Goal: Information Seeking & Learning: Learn about a topic

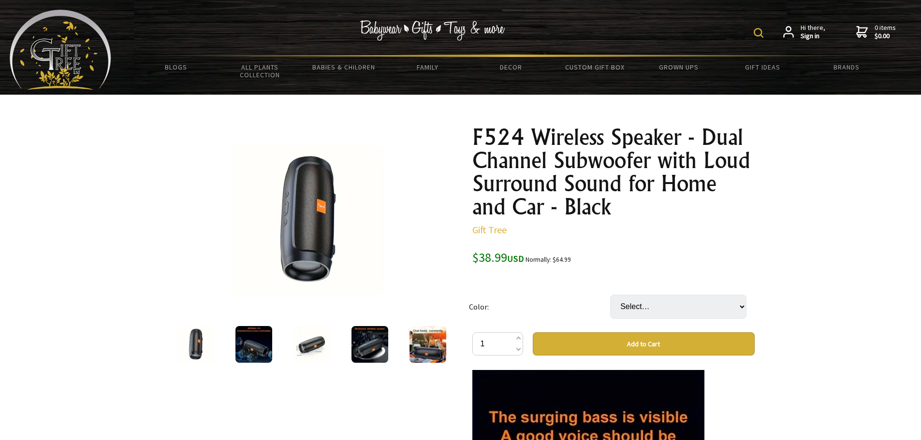
click at [248, 343] on img at bounding box center [253, 344] width 37 height 37
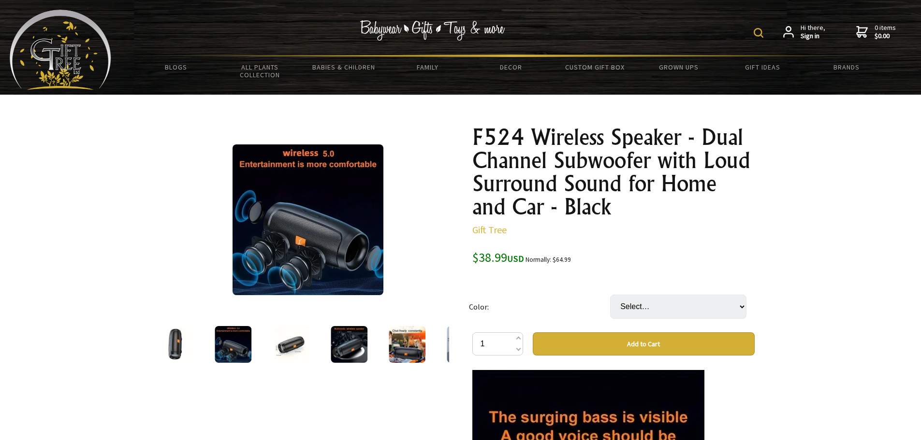
click at [282, 345] on img at bounding box center [291, 344] width 37 height 37
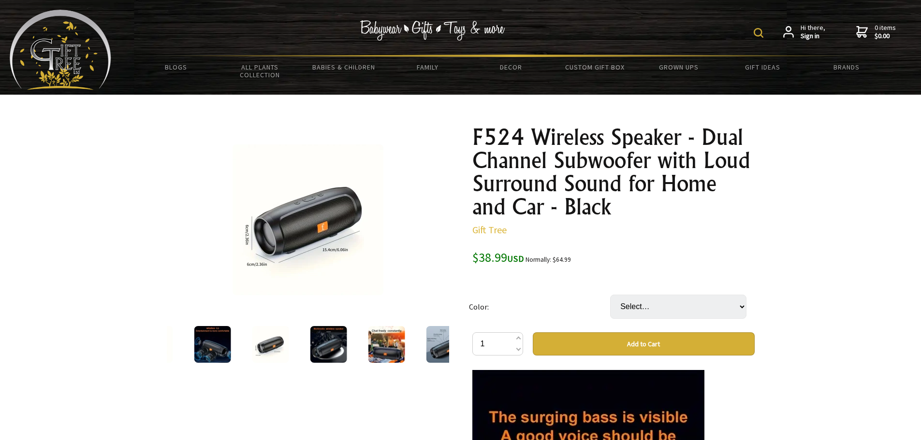
click at [338, 345] on img at bounding box center [328, 344] width 37 height 37
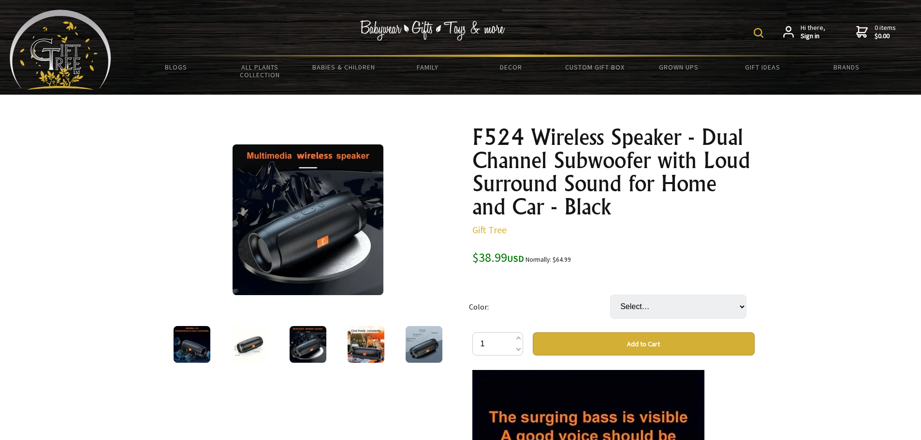
click at [354, 345] on img at bounding box center [365, 344] width 37 height 37
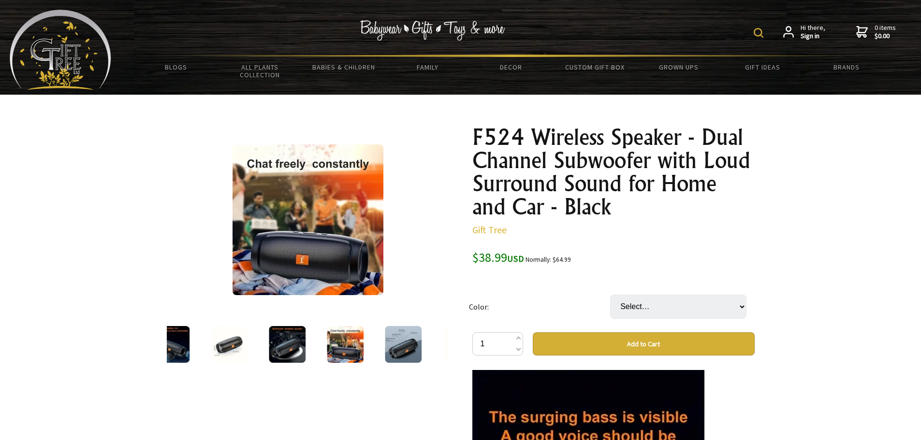
click at [408, 345] on img at bounding box center [403, 344] width 37 height 37
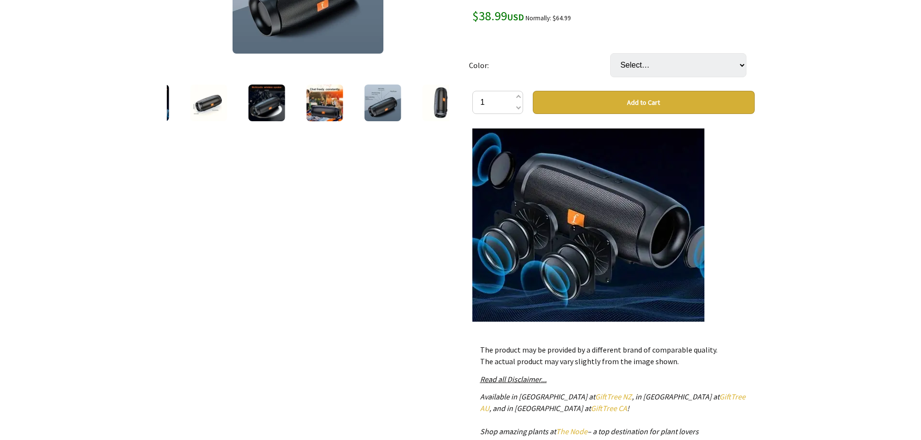
scroll to position [145, 0]
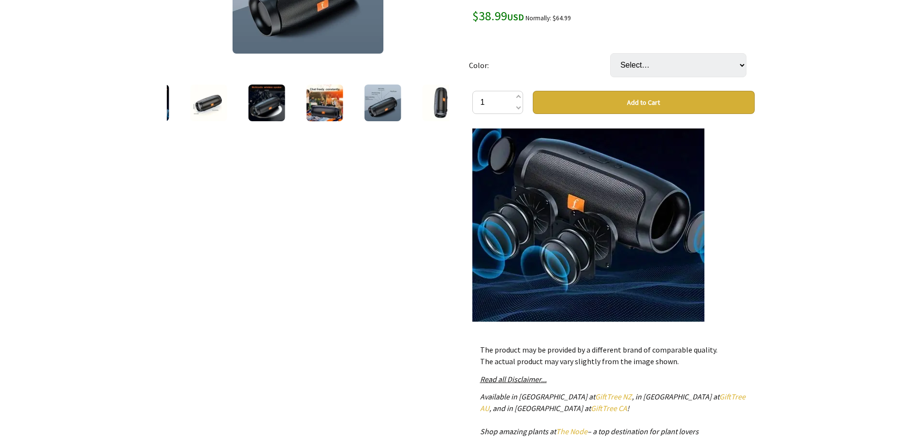
click at [593, 350] on p "The product may be provided by a different brand of comparable quality. The act…" at bounding box center [613, 355] width 267 height 23
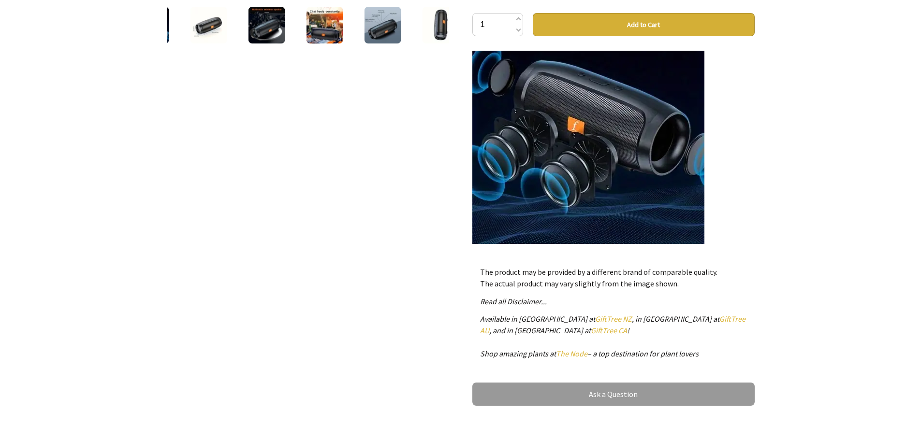
scroll to position [338, 0]
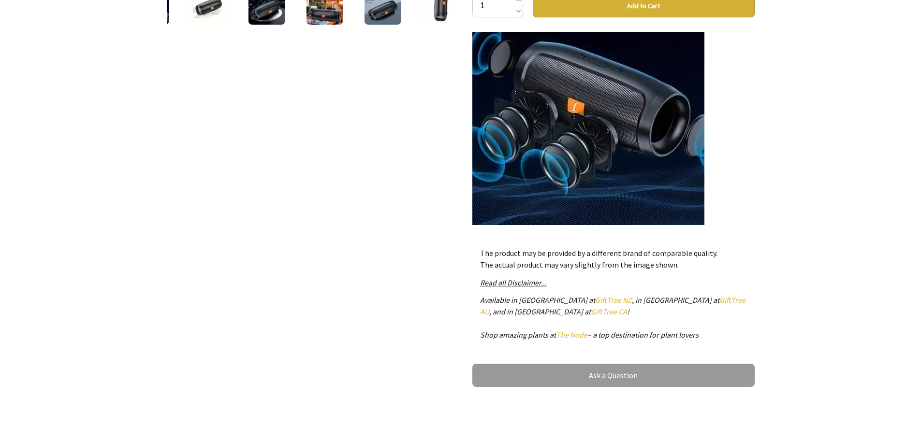
click at [592, 266] on p "The product may be provided by a different brand of comparable quality. The act…" at bounding box center [613, 258] width 267 height 23
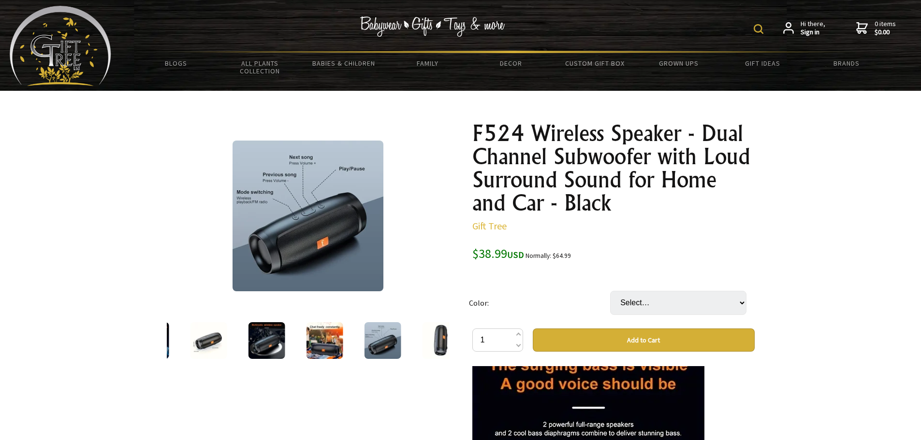
scroll to position [0, 0]
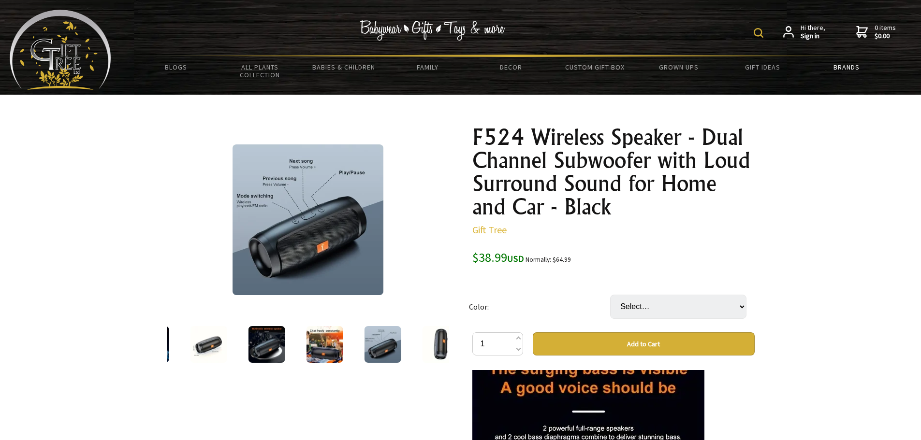
click at [849, 66] on link "Brands" at bounding box center [846, 67] width 84 height 20
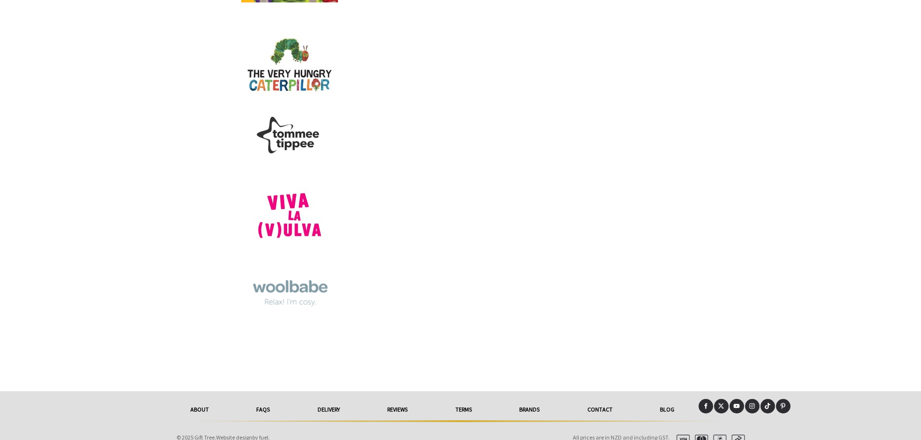
scroll to position [6753, 0]
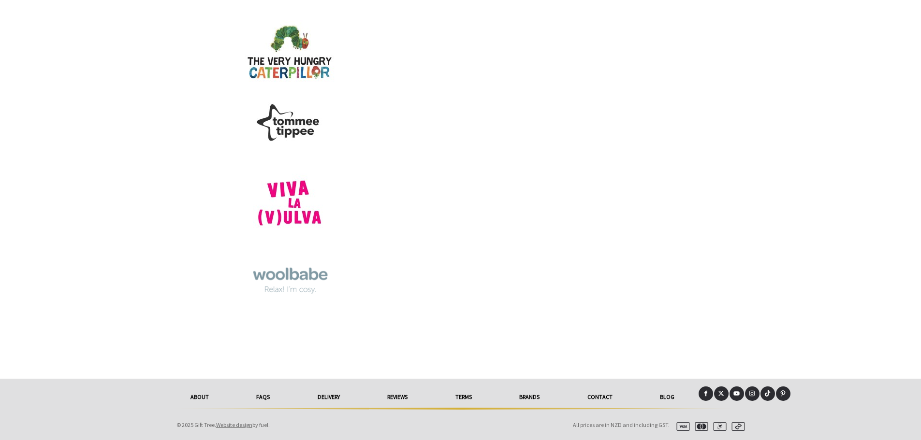
click at [704, 393] on icon at bounding box center [705, 393] width 6 height 6
click at [707, 392] on icon at bounding box center [705, 393] width 6 height 6
click at [195, 397] on link "About" at bounding box center [200, 397] width 66 height 21
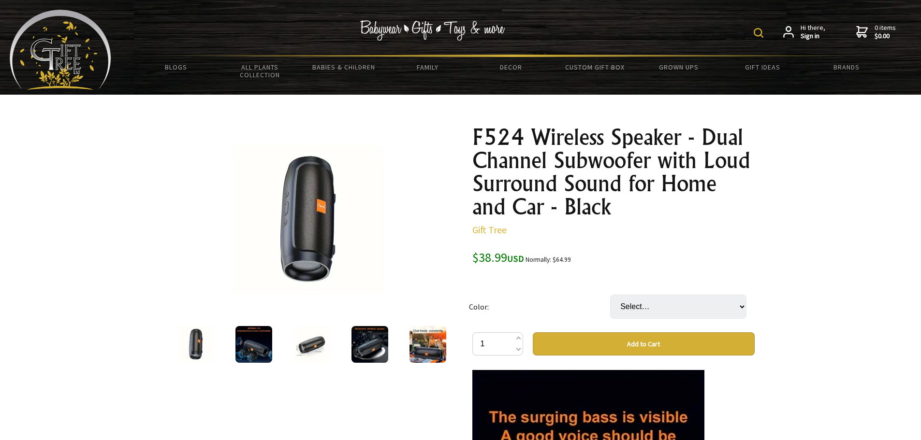
click at [415, 353] on img at bounding box center [427, 344] width 37 height 37
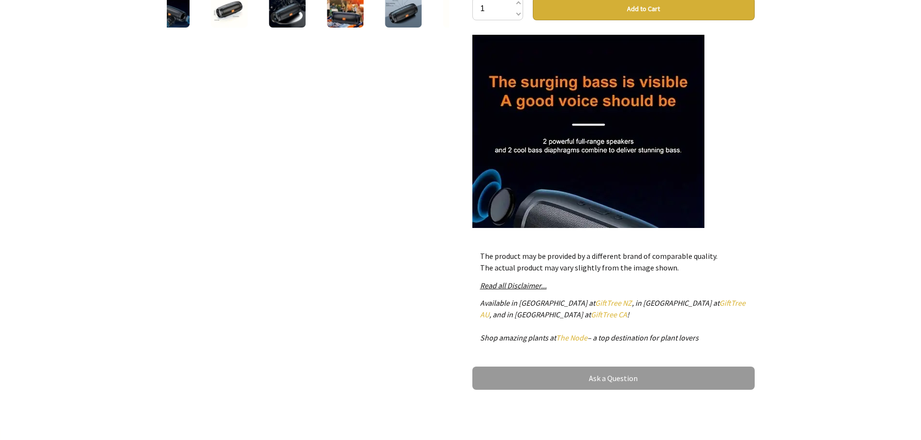
scroll to position [338, 0]
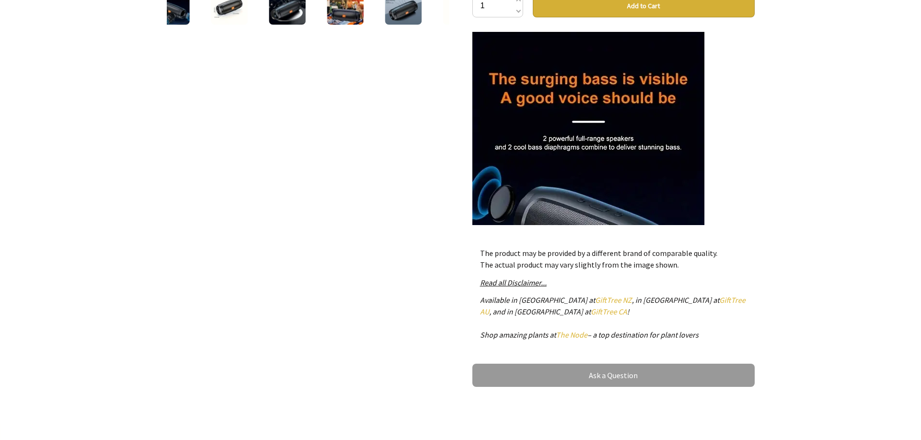
click at [808, 220] on div at bounding box center [460, 90] width 921 height 668
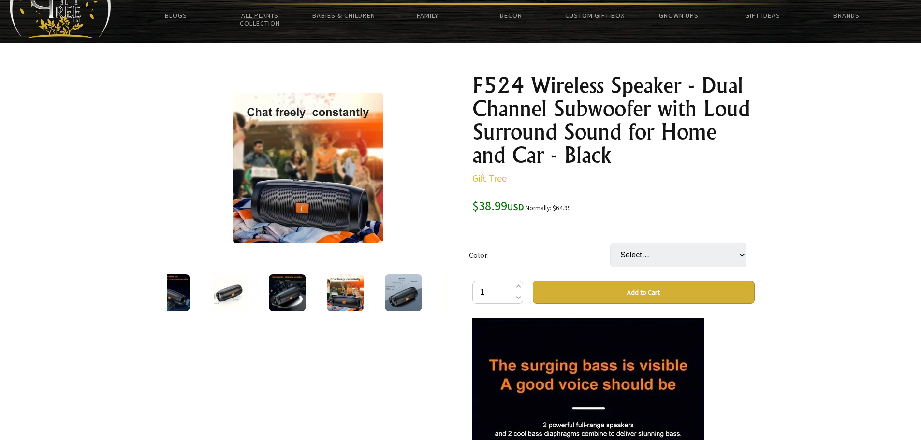
scroll to position [48, 0]
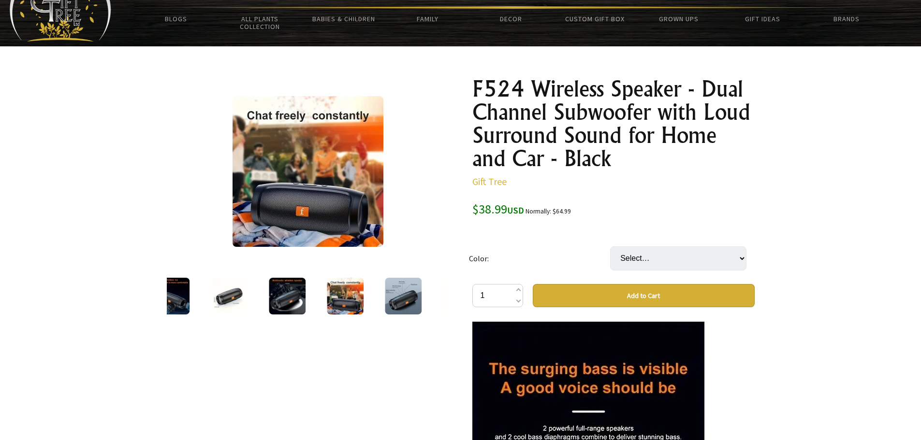
click at [413, 300] on img at bounding box center [403, 296] width 37 height 37
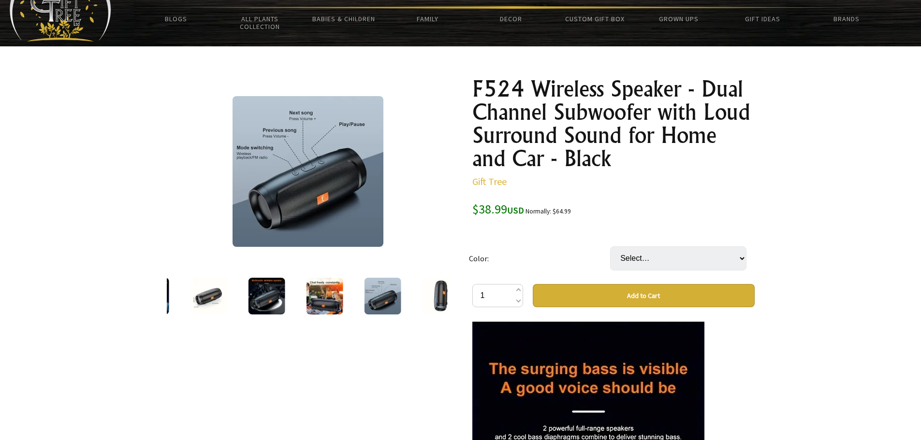
click at [436, 300] on img at bounding box center [440, 296] width 37 height 37
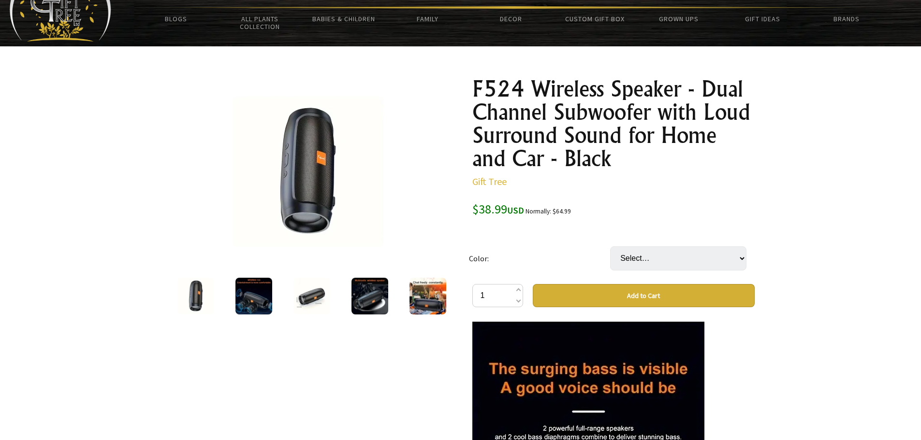
click at [419, 295] on img at bounding box center [427, 296] width 37 height 37
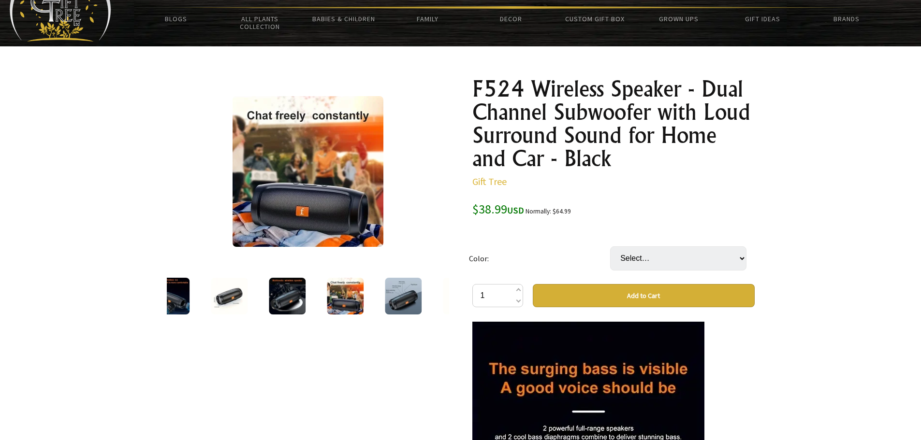
click at [298, 291] on img at bounding box center [287, 296] width 37 height 37
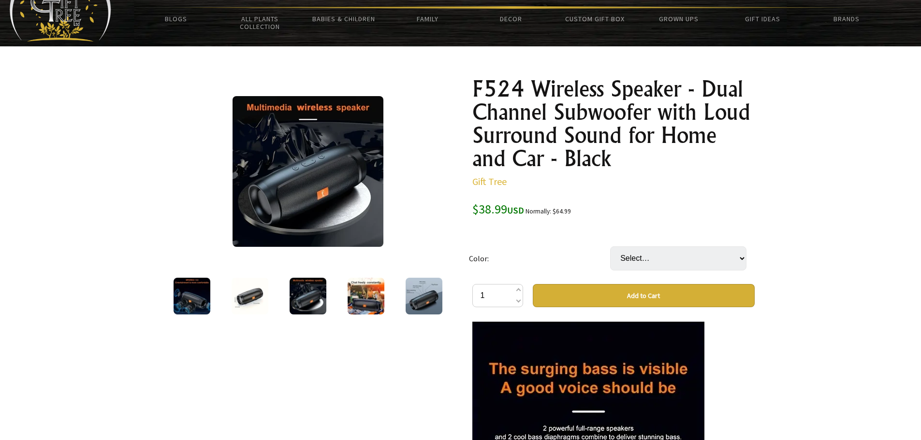
click at [248, 295] on img at bounding box center [249, 296] width 37 height 37
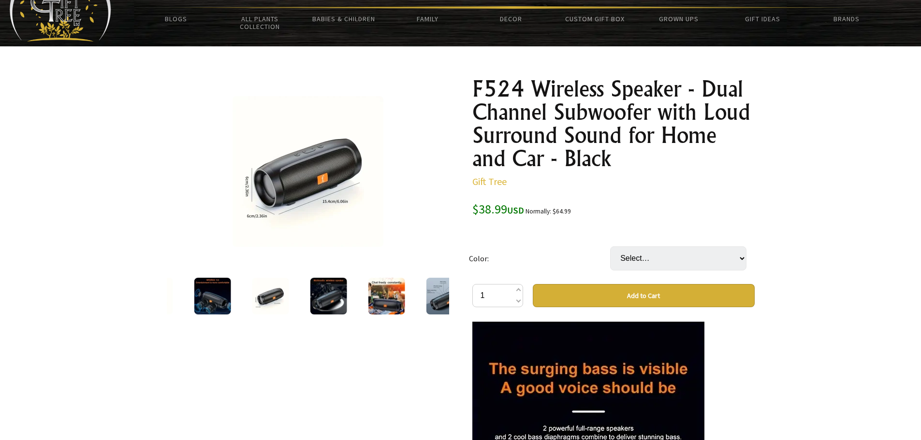
click at [213, 292] on img at bounding box center [212, 296] width 37 height 37
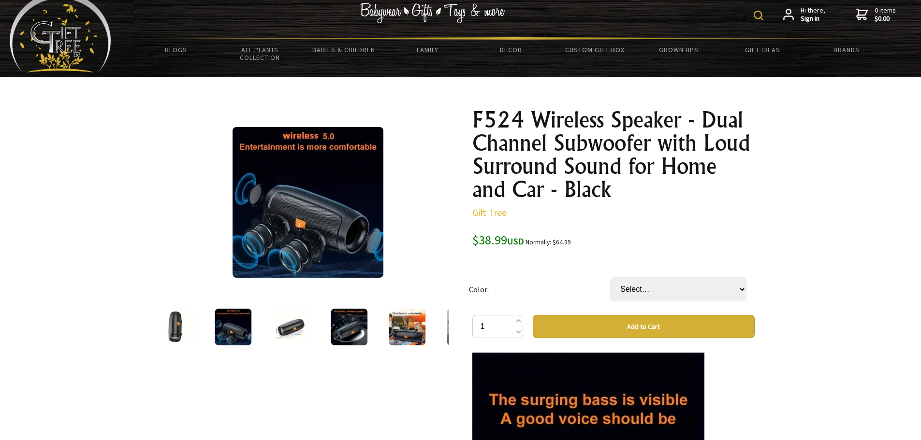
scroll to position [0, 0]
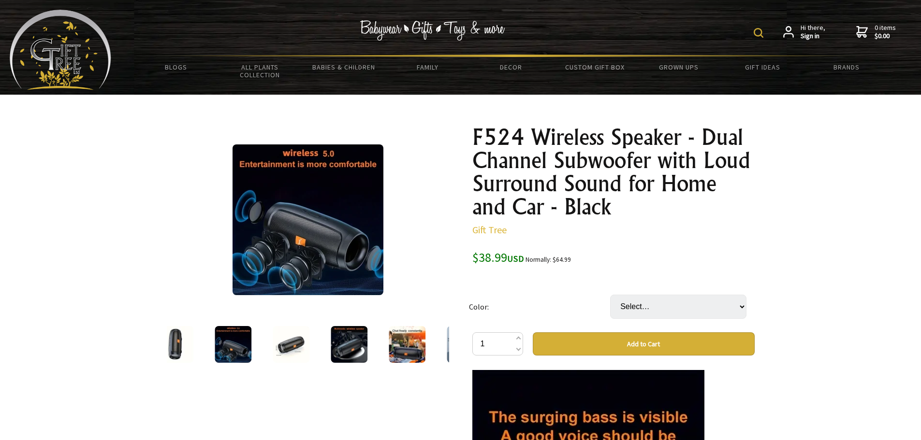
click at [756, 33] on img at bounding box center [758, 33] width 10 height 10
type input "wireless speaker"
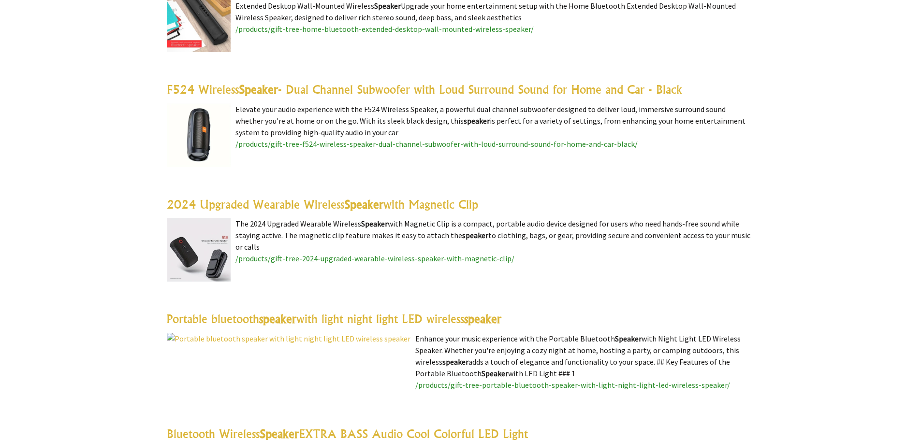
scroll to position [725, 0]
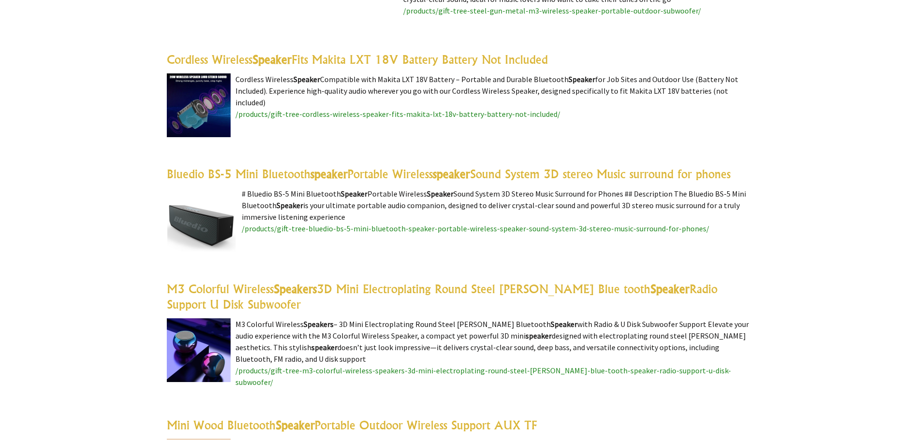
scroll to position [1691, 0]
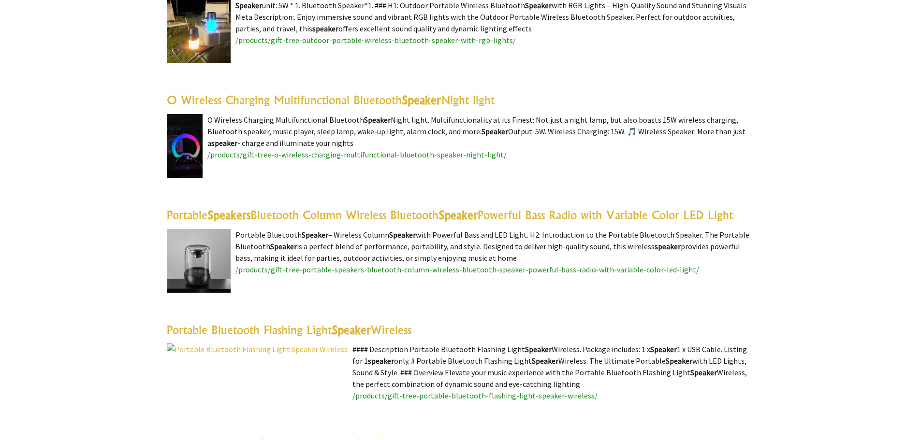
scroll to position [2561, 0]
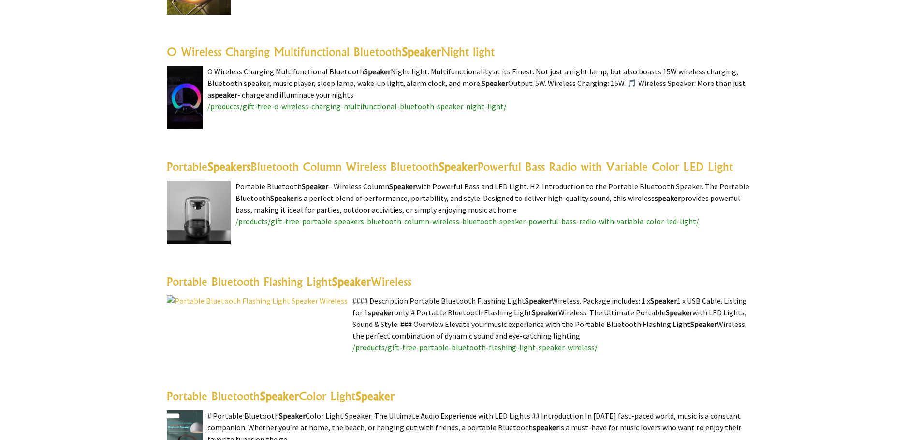
scroll to position [2610, 0]
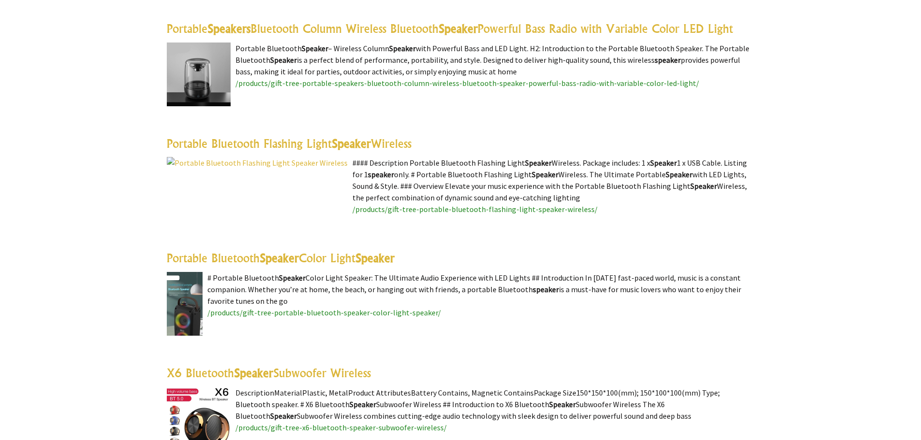
scroll to position [2755, 0]
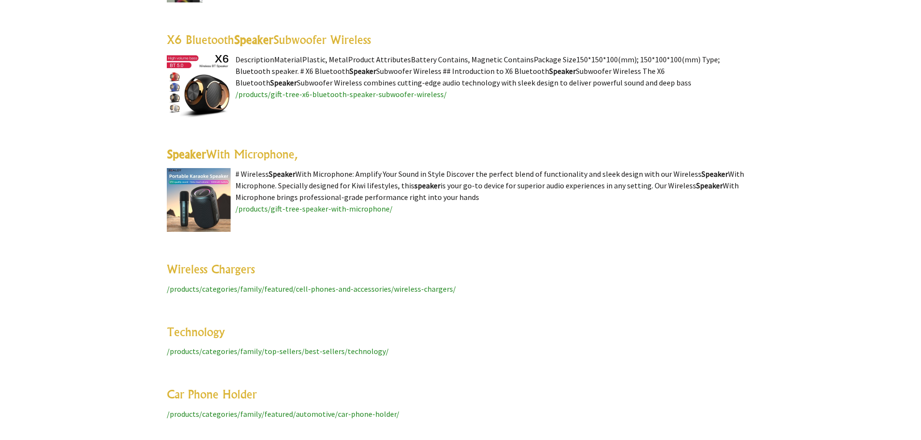
scroll to position [3045, 0]
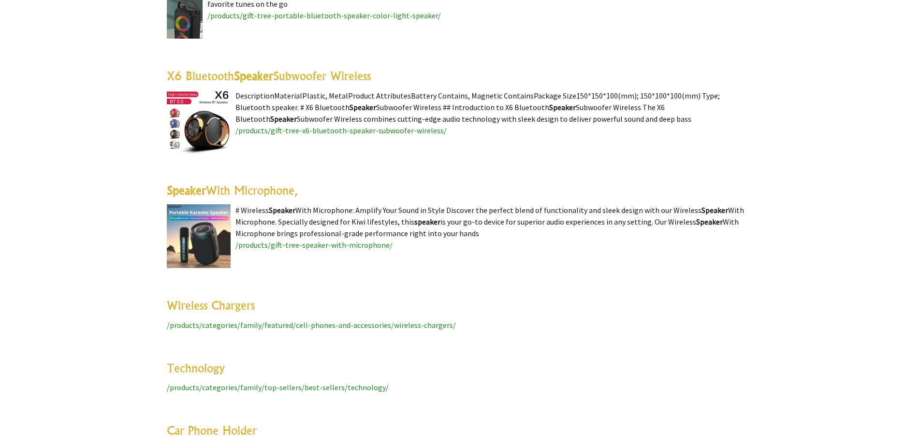
click at [316, 320] on span "/products/categories/family/featured/cell-phones-and-accessories/wireless-charg…" at bounding box center [311, 325] width 289 height 10
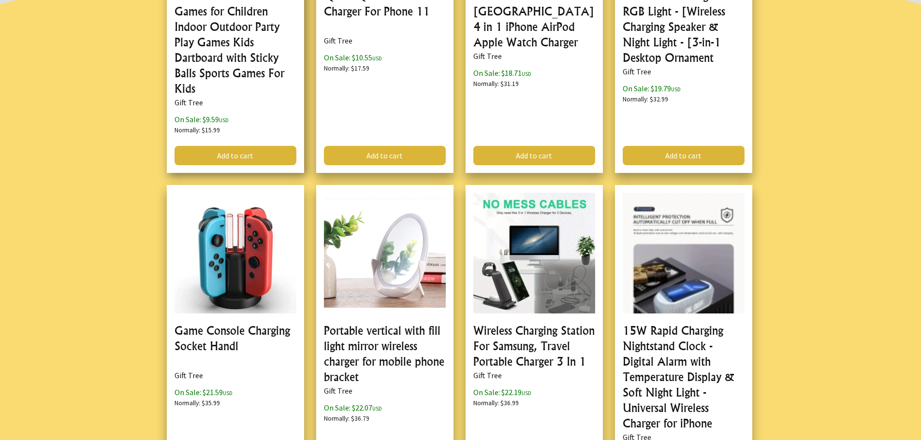
scroll to position [387, 0]
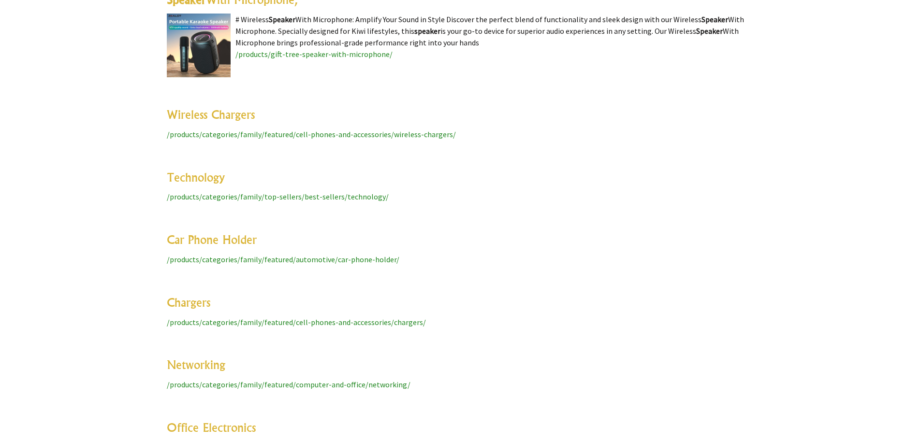
scroll to position [3238, 0]
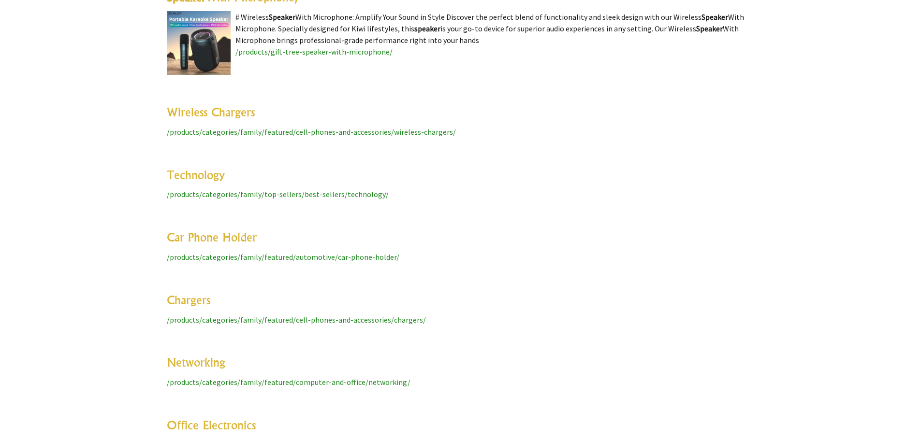
click at [488, 355] on h3 "Networking" at bounding box center [461, 362] width 588 height 15
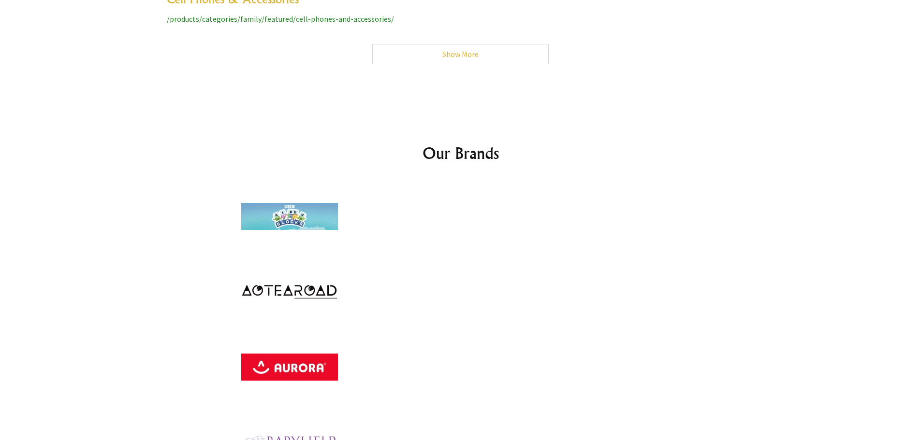
scroll to position [4108, 0]
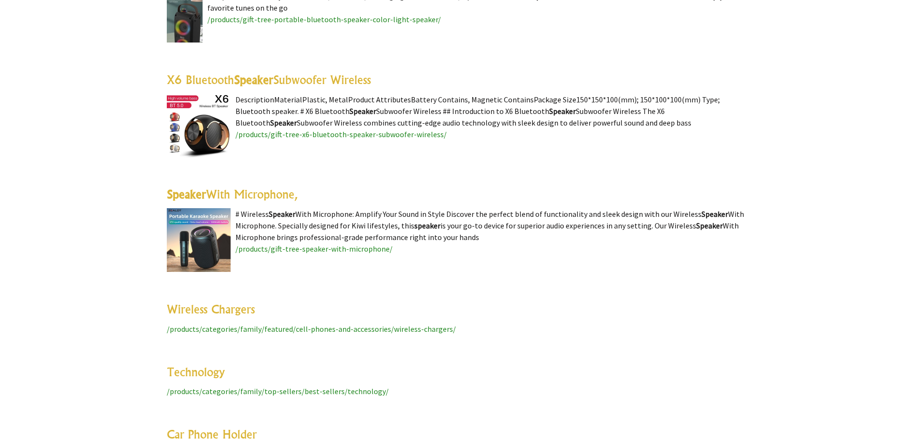
scroll to position [3045, 0]
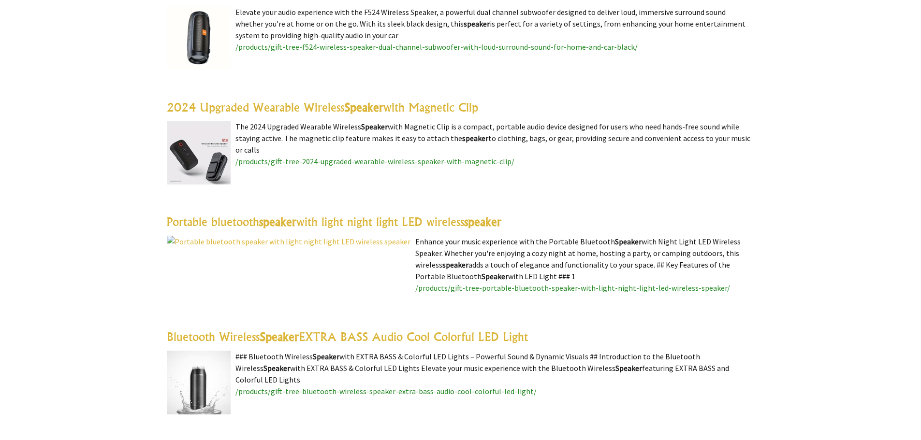
scroll to position [725, 0]
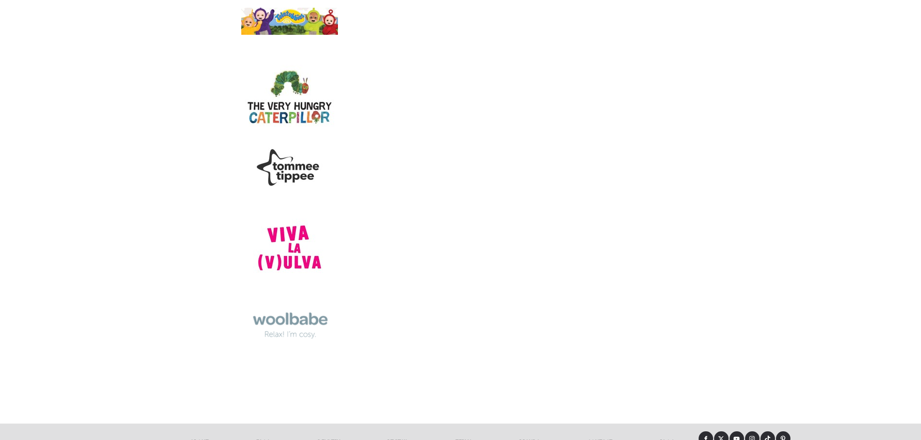
scroll to position [5793, 0]
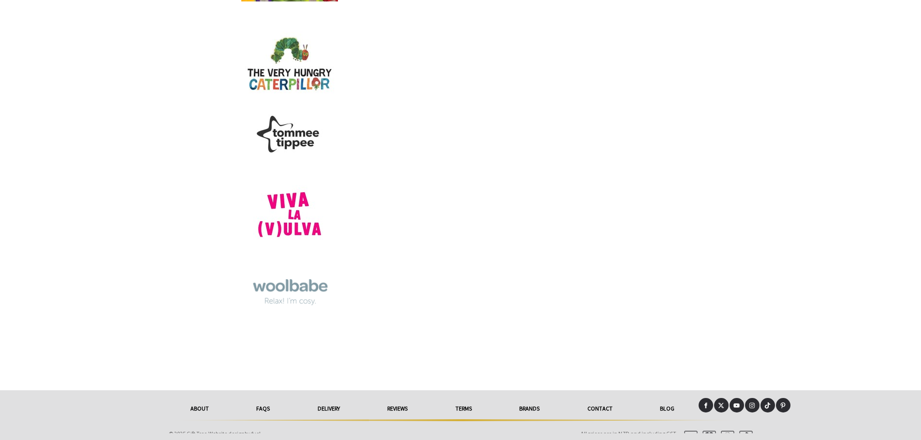
click at [198, 405] on link "About" at bounding box center [200, 408] width 66 height 21
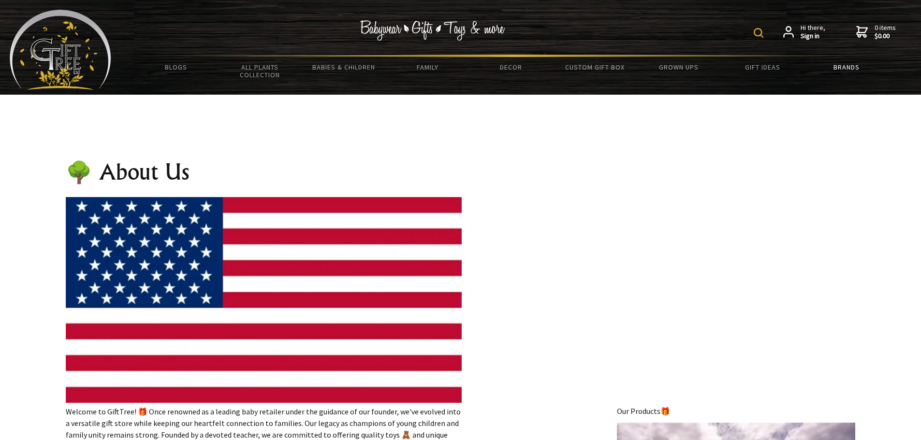
click at [845, 64] on link "Brands" at bounding box center [846, 67] width 84 height 20
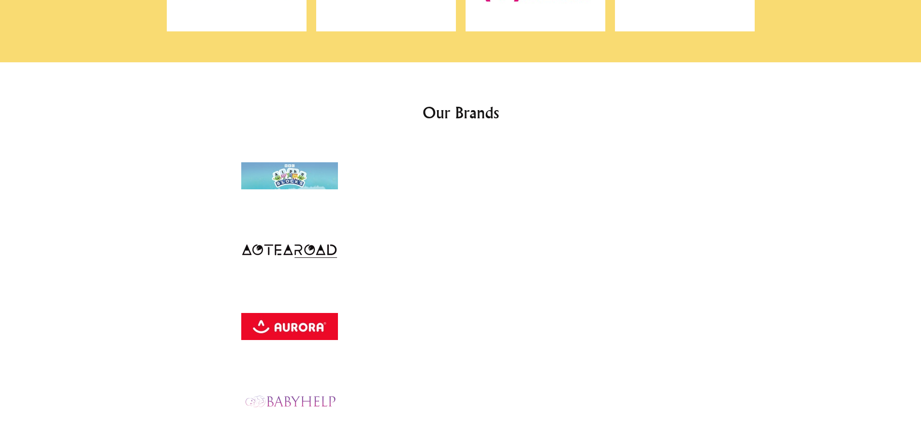
click at [295, 175] on img at bounding box center [289, 176] width 97 height 72
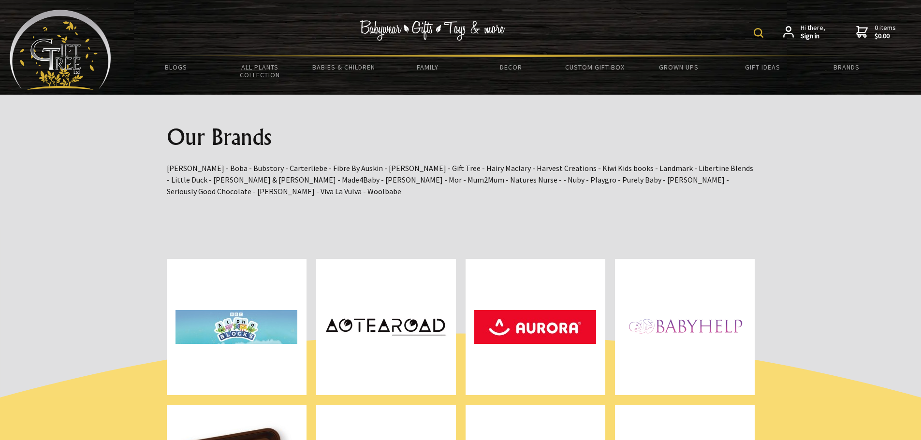
scroll to position [2600, 0]
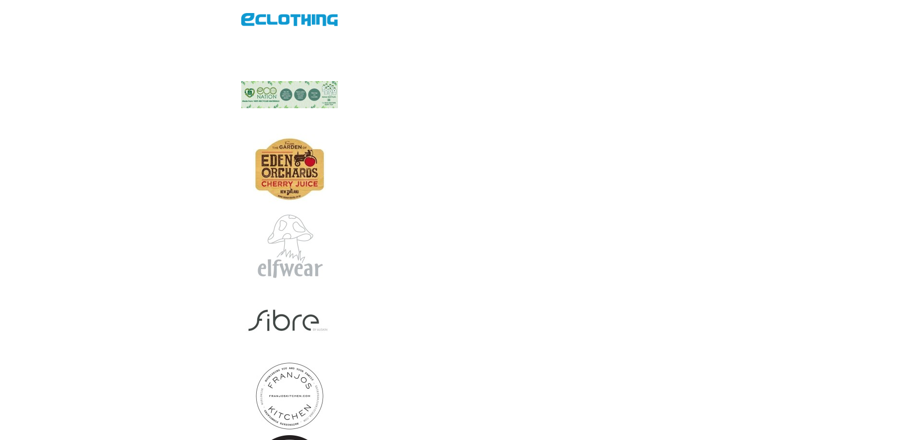
scroll to position [4485, 0]
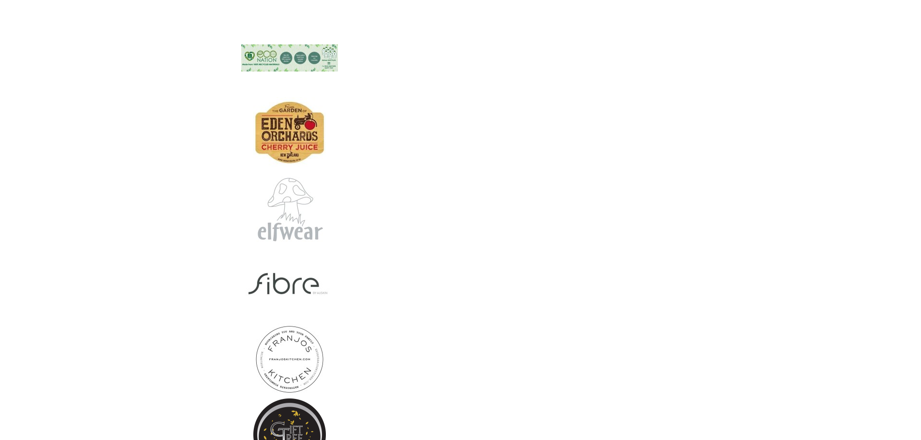
drag, startPoint x: 279, startPoint y: 138, endPoint x: 407, endPoint y: 97, distance: 133.9
click at [407, 97] on div at bounding box center [460, 323] width 572 height 4523
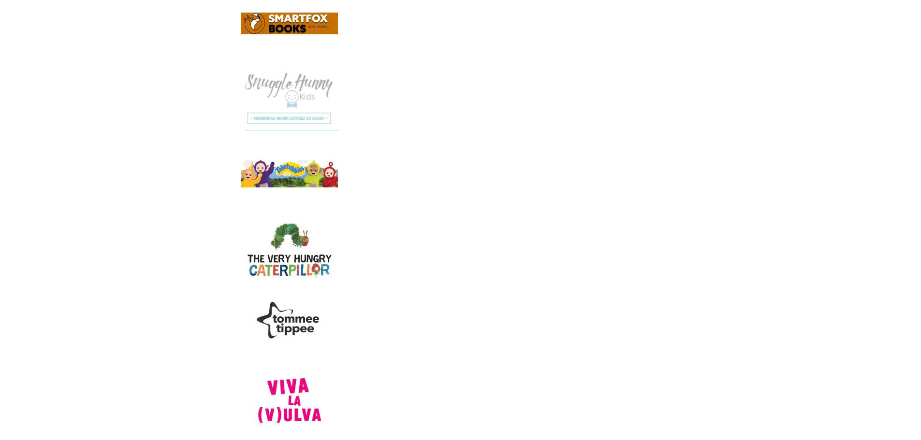
scroll to position [6753, 0]
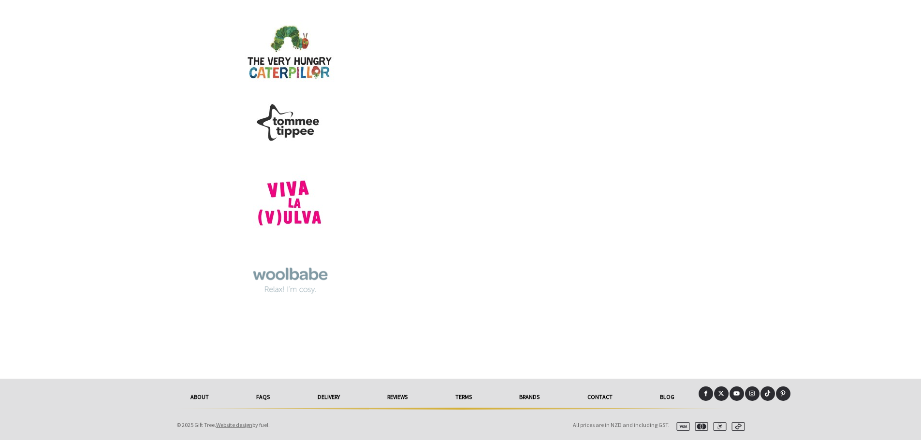
click at [189, 396] on link "About" at bounding box center [200, 397] width 66 height 21
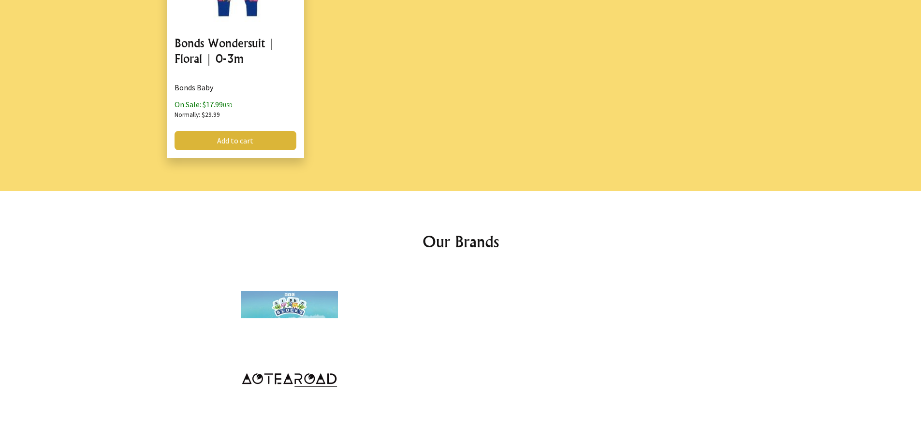
scroll to position [387, 0]
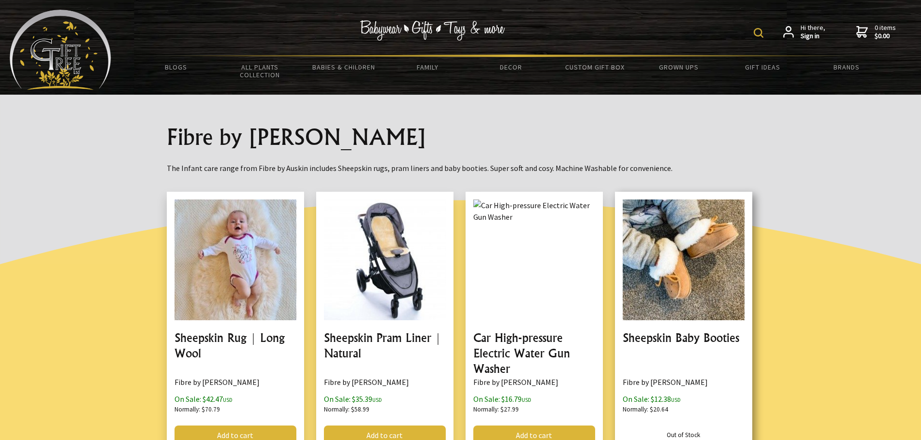
click at [764, 346] on div "Sheepskin Baby Booties Fibre by Auskin On Sale: $12.38 USD Normally: $20.64 Dis…" at bounding box center [689, 328] width 149 height 273
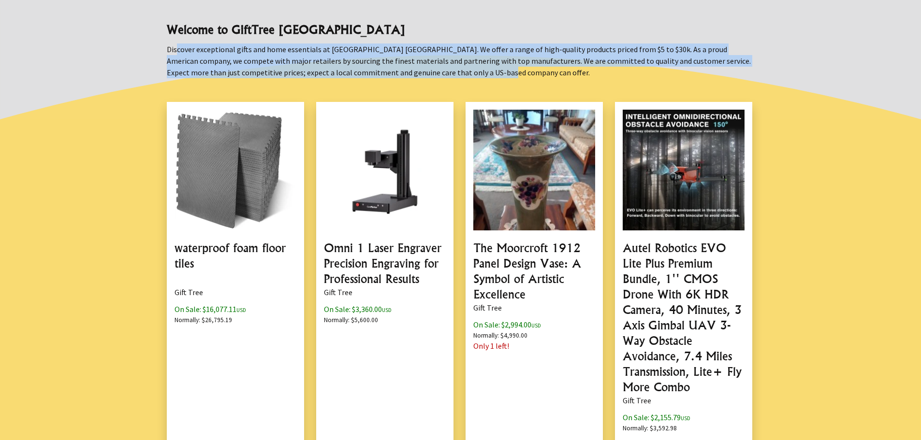
drag, startPoint x: 168, startPoint y: 46, endPoint x: 412, endPoint y: 70, distance: 245.7
click at [412, 70] on p "Discover exceptional gifts and home essentials at [GEOGRAPHIC_DATA] [GEOGRAPHIC…" at bounding box center [461, 60] width 588 height 35
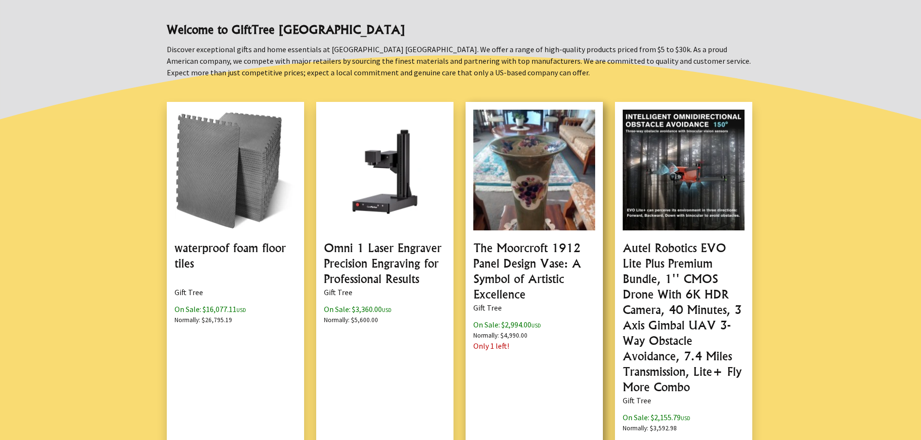
click at [610, 241] on div "The Moorcroft 1912 Panel Design Vase: A Symbol of Artistic Excellence Gift Tree…" at bounding box center [539, 292] width 149 height 381
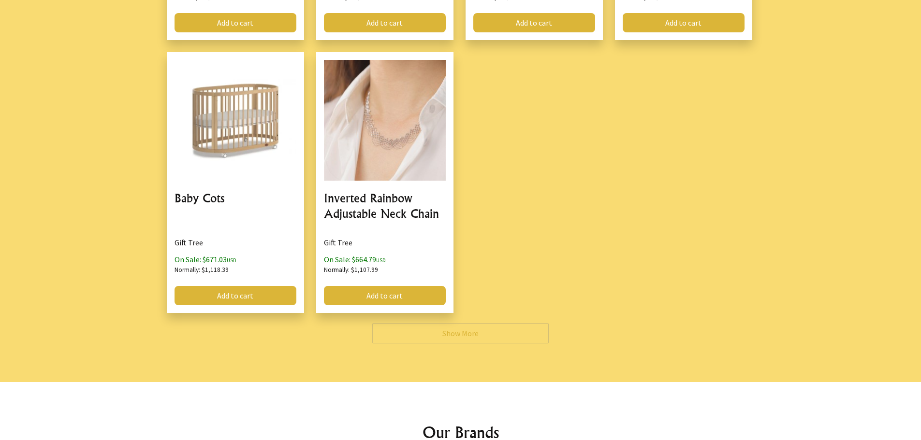
scroll to position [4253, 0]
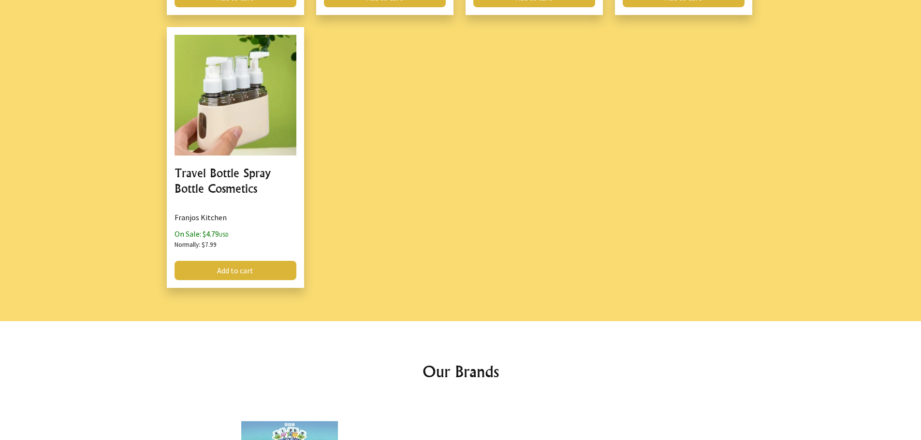
scroll to position [483, 0]
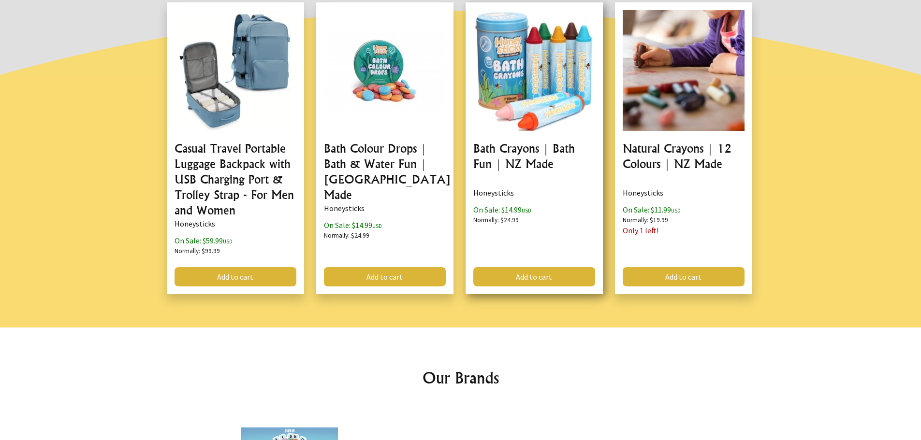
scroll to position [48, 0]
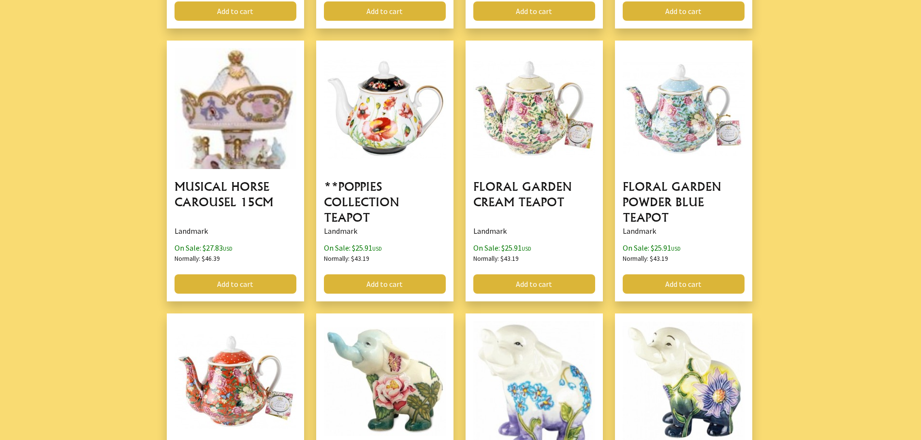
scroll to position [1015, 0]
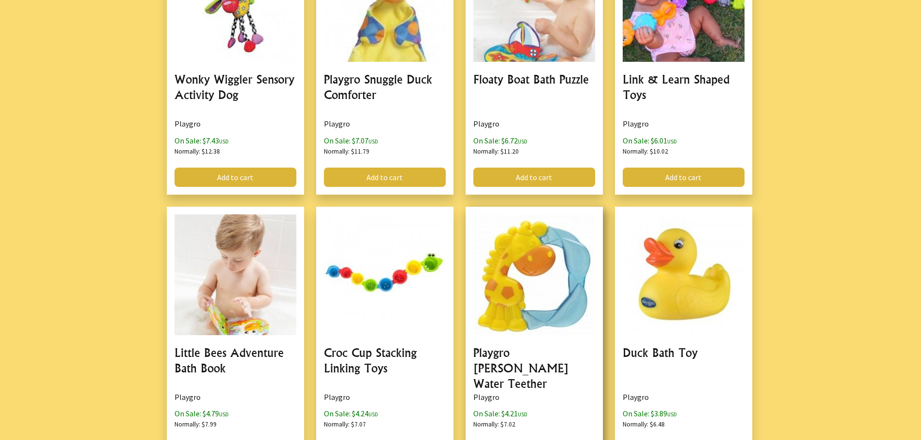
scroll to position [822, 0]
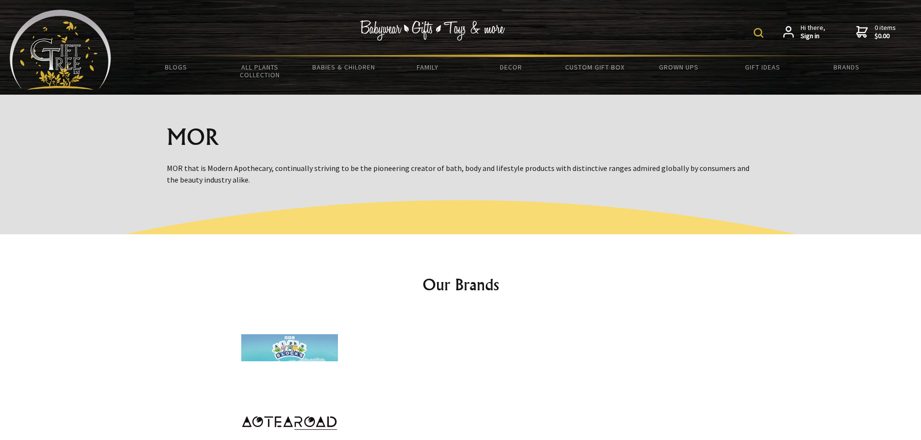
drag, startPoint x: 169, startPoint y: 165, endPoint x: 252, endPoint y: 185, distance: 85.9
click at [252, 185] on p "MOR that is Modern Apothecary, continually striving to be the pioneering creato…" at bounding box center [461, 179] width 588 height 35
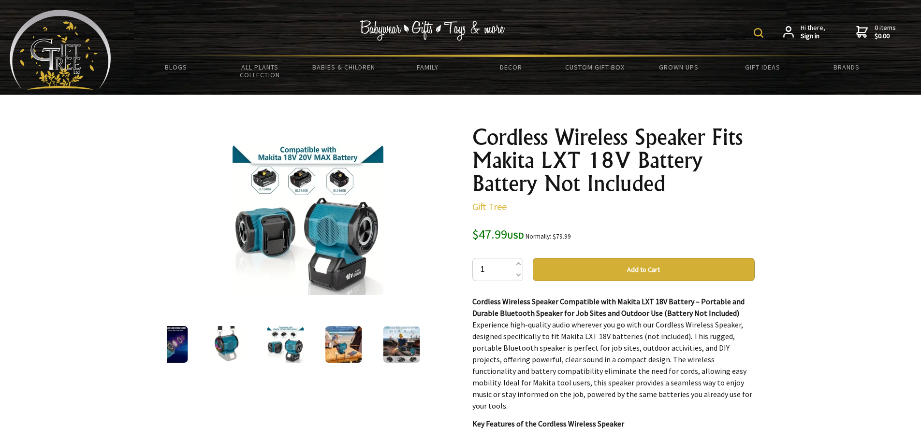
click at [342, 346] on img at bounding box center [343, 344] width 37 height 37
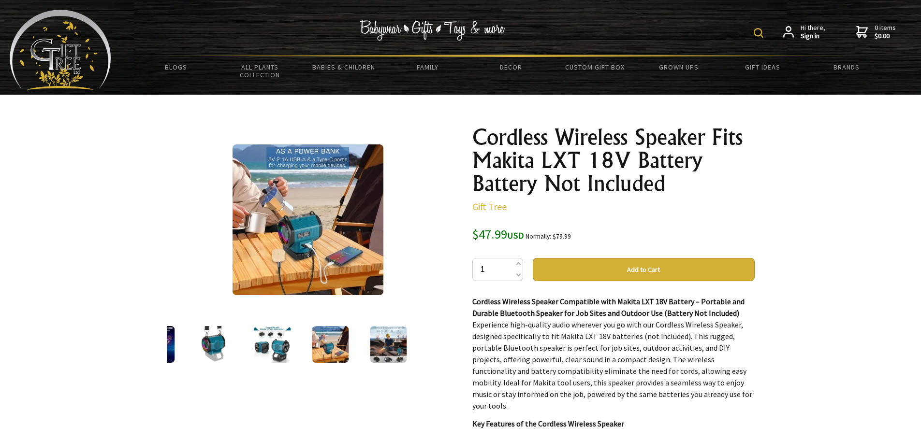
click at [366, 335] on div at bounding box center [388, 344] width 58 height 41
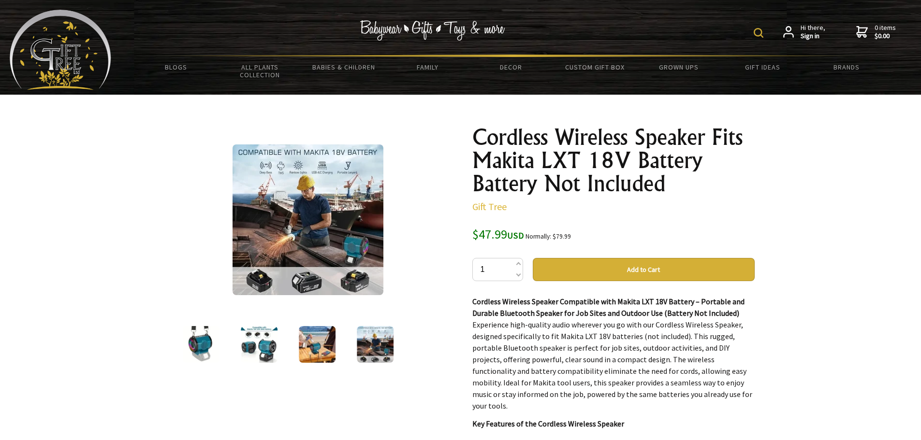
click at [327, 343] on img at bounding box center [317, 344] width 37 height 37
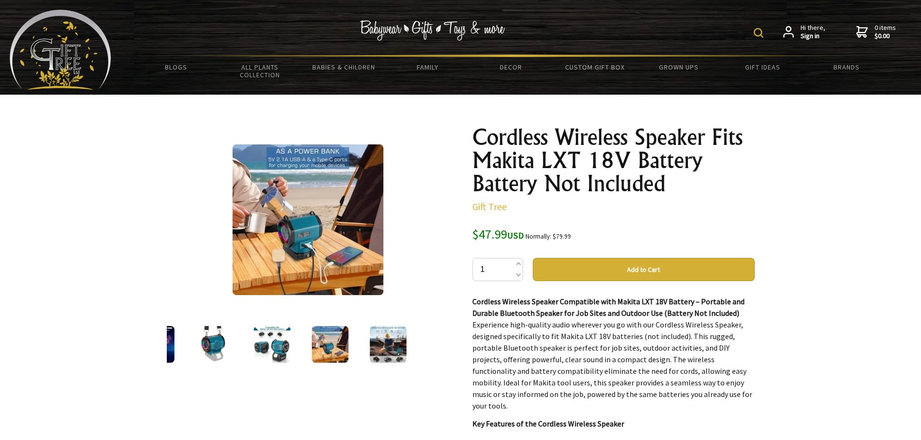
click at [275, 343] on img at bounding box center [271, 344] width 37 height 37
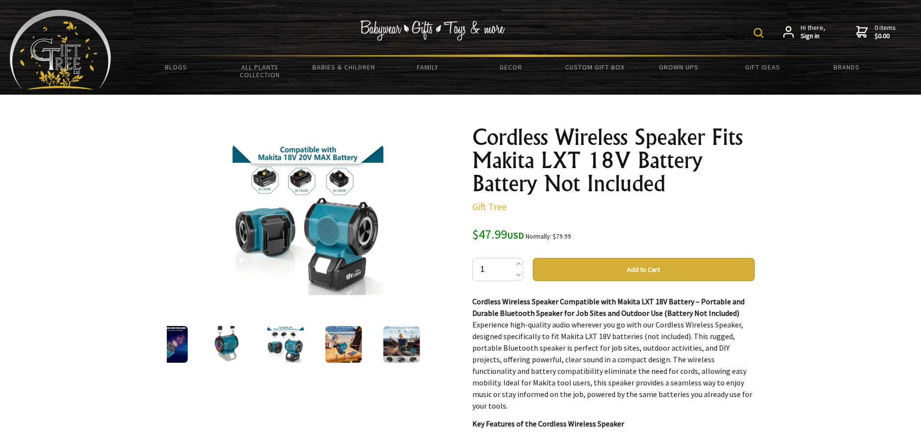
click at [235, 336] on img at bounding box center [227, 344] width 37 height 37
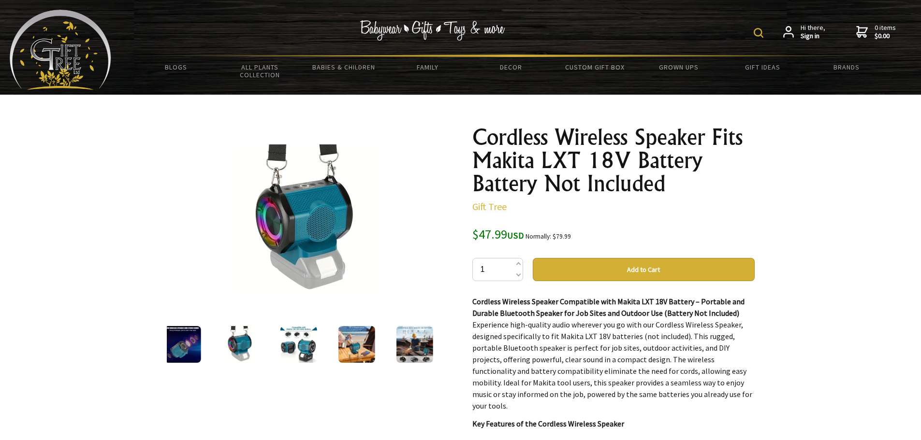
click at [297, 343] on img at bounding box center [298, 344] width 37 height 37
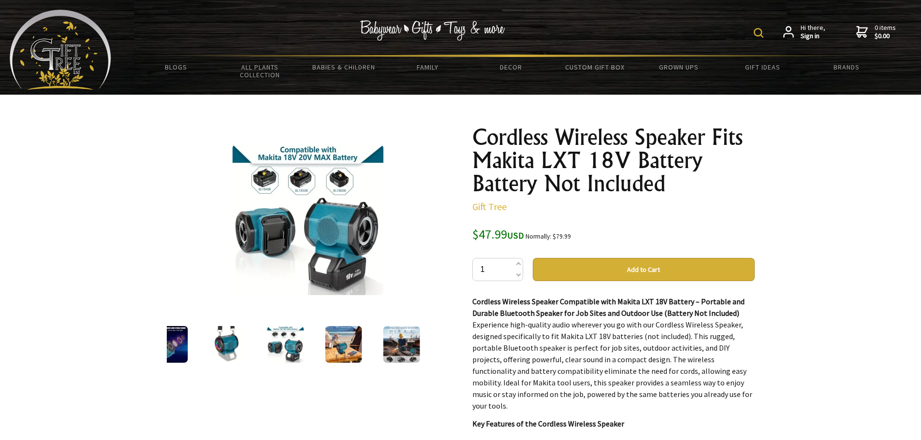
click at [347, 343] on img at bounding box center [343, 344] width 37 height 37
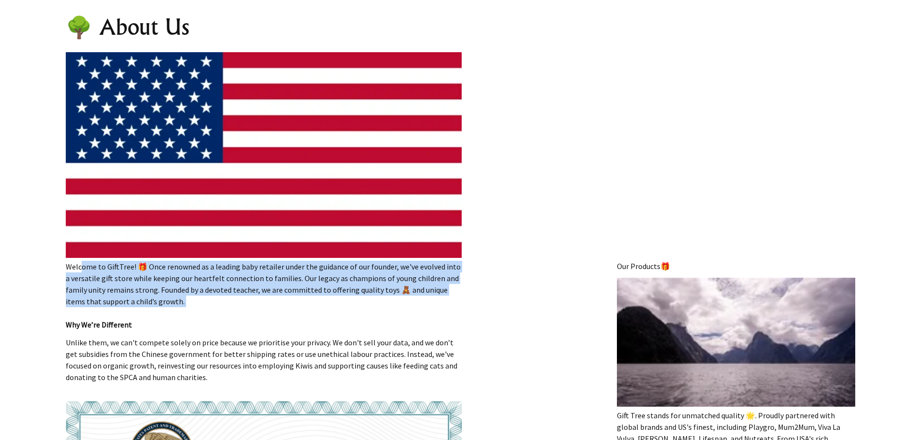
drag, startPoint x: 67, startPoint y: 264, endPoint x: 162, endPoint y: 308, distance: 104.4
click at [162, 308] on p "Welcome to GiftTree! 🎁 Once renowned as a leading baby retailer under the guida…" at bounding box center [263, 296] width 395 height 70
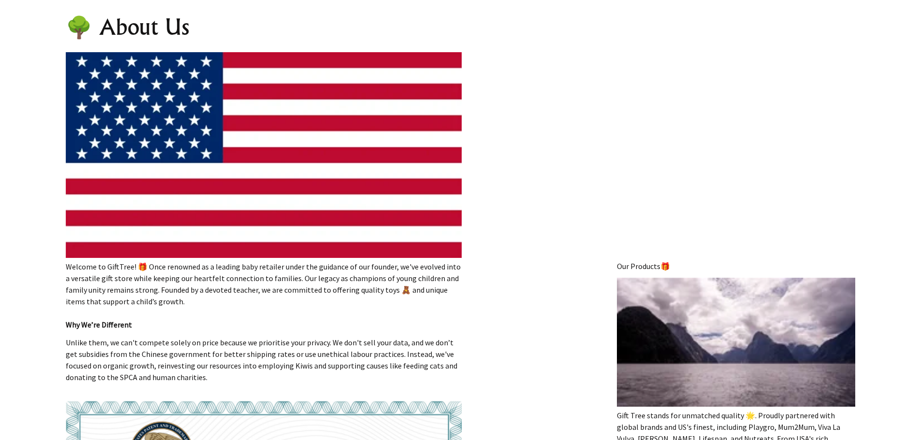
click at [266, 367] on p "Unlike them, we can't compete solely on price because we prioritise your privac…" at bounding box center [263, 360] width 395 height 46
drag, startPoint x: 325, startPoint y: 290, endPoint x: 391, endPoint y: 290, distance: 66.2
click at [391, 290] on p "Welcome to GiftTree! 🎁 Once renowned as a leading baby retailer under the guida…" at bounding box center [263, 296] width 395 height 70
click at [360, 342] on p "Unlike them, we can't compete solely on price because we prioritise your privac…" at bounding box center [263, 360] width 395 height 46
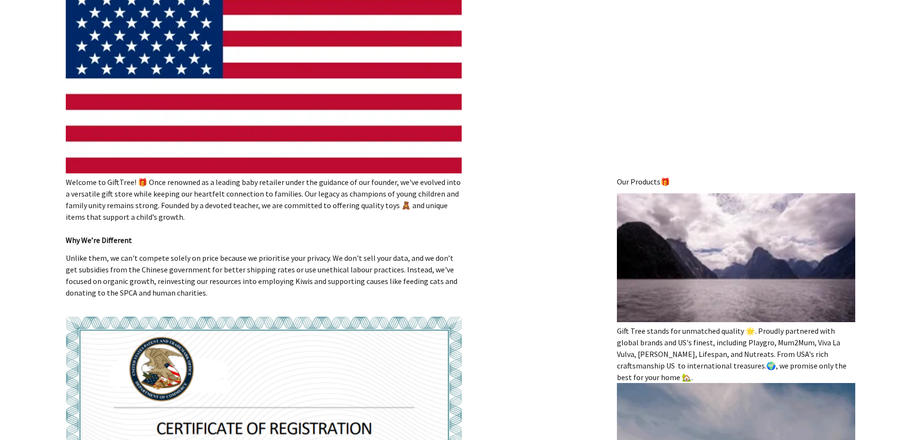
scroll to position [242, 0]
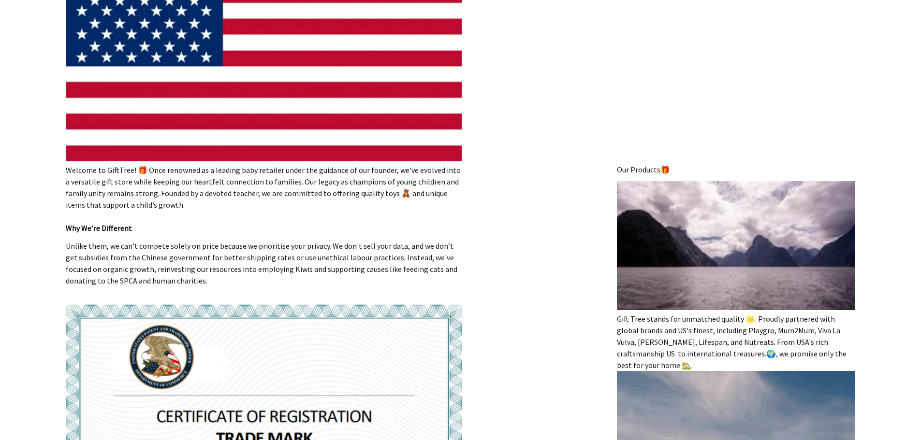
click at [458, 271] on p "Unlike them, we can't compete solely on price because we prioritise your privac…" at bounding box center [263, 263] width 395 height 46
